Goal: Information Seeking & Learning: Learn about a topic

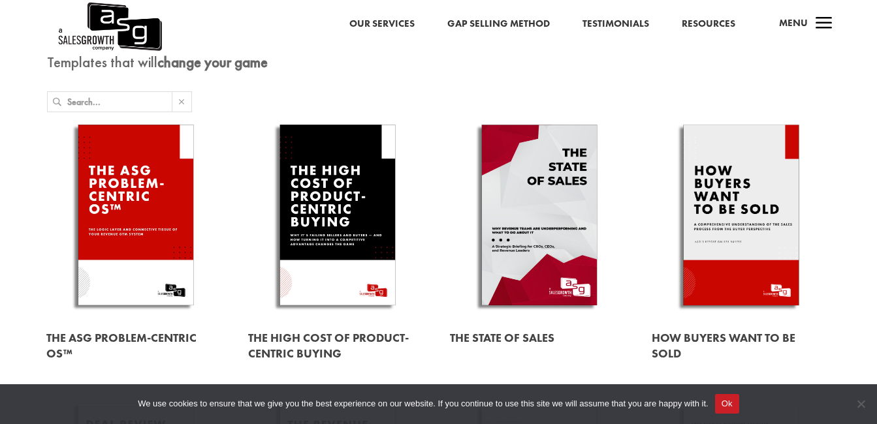
scroll to position [76, 0]
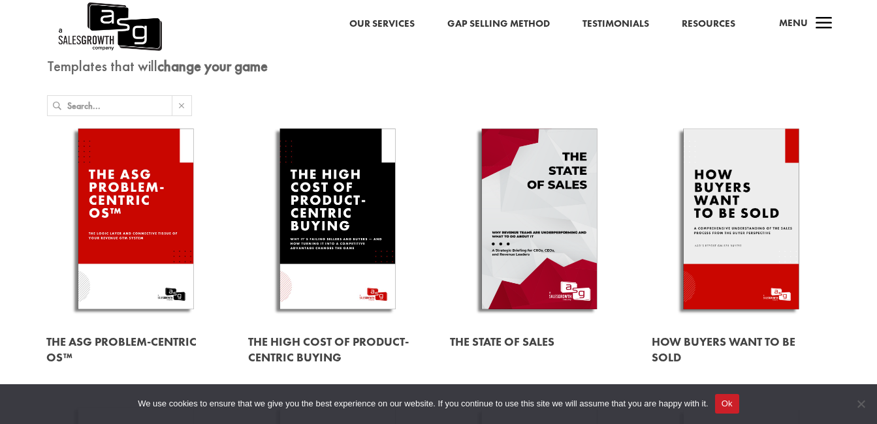
click at [746, 167] on link at bounding box center [741, 221] width 179 height 204
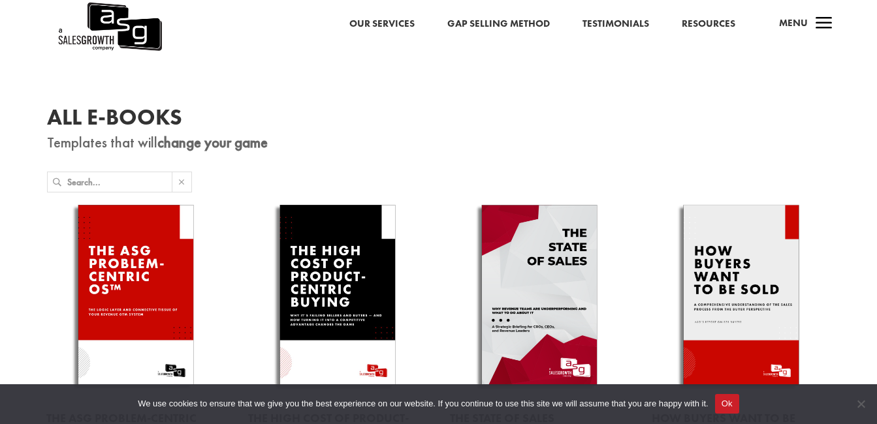
scroll to position [158, 0]
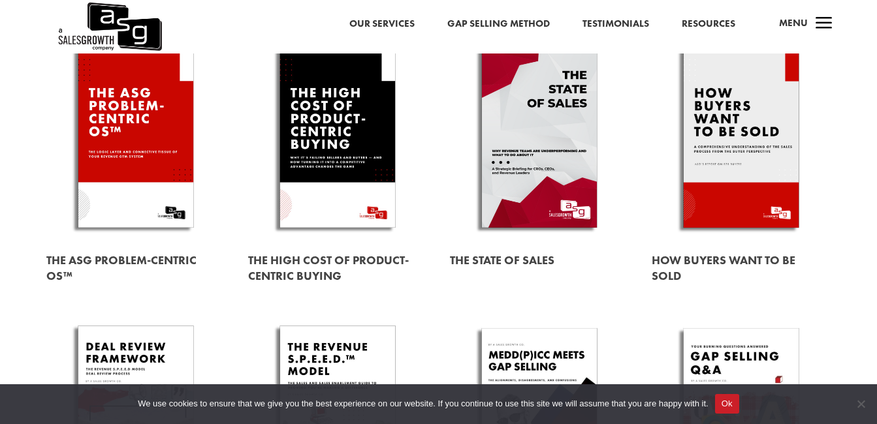
click at [763, 131] on link at bounding box center [741, 140] width 179 height 204
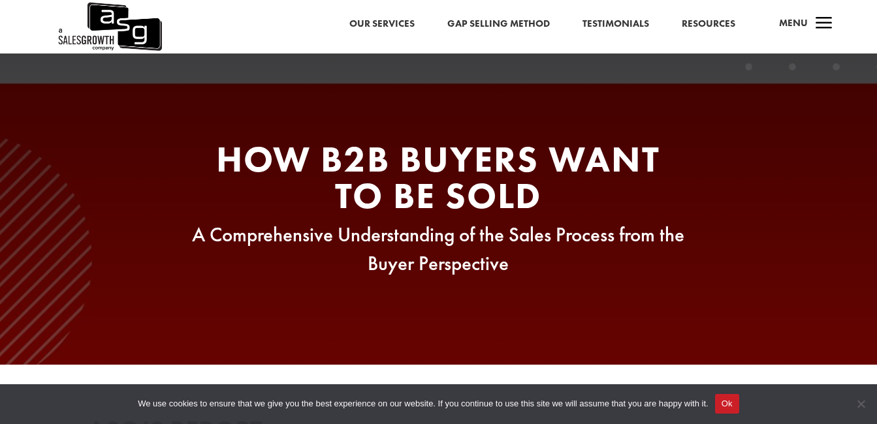
click at [827, 20] on span "a" at bounding box center [824, 24] width 26 height 26
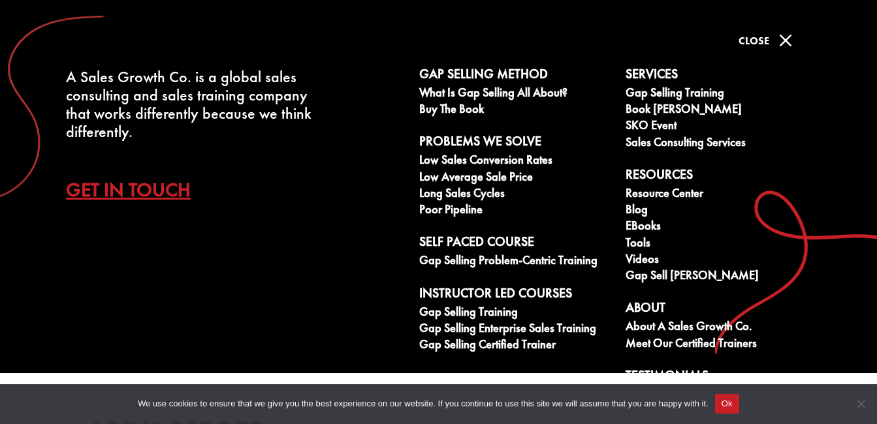
click at [785, 39] on span "M" at bounding box center [785, 40] width 26 height 26
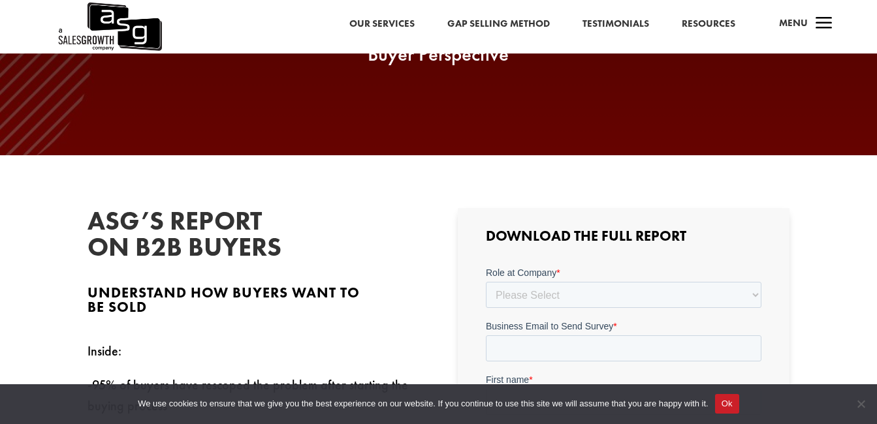
scroll to position [210, 0]
